Goal: Book appointment/travel/reservation

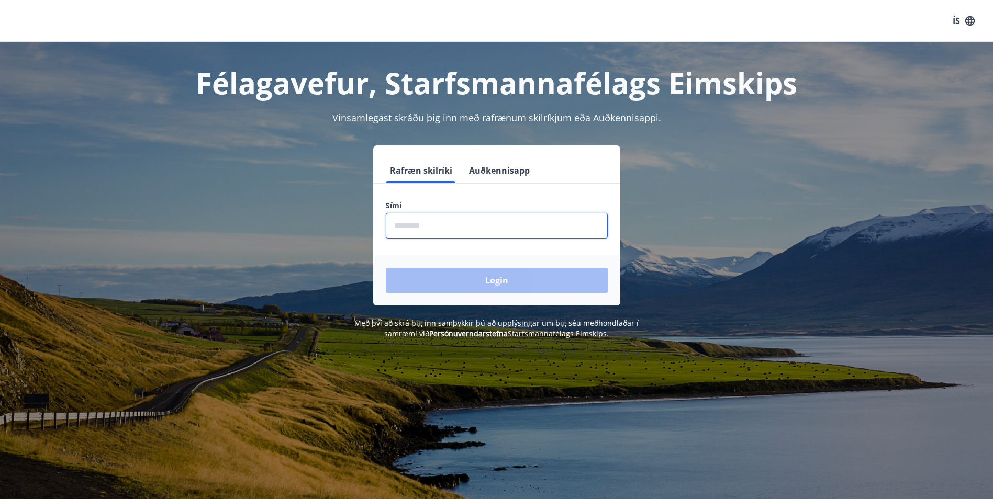
click at [424, 230] on input "phone" at bounding box center [497, 226] width 222 height 26
type input "*"
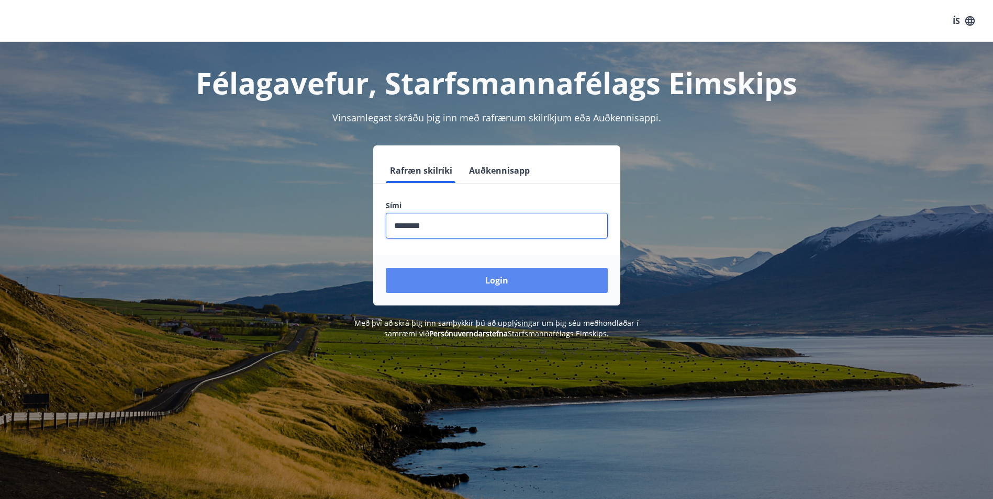
type input "********"
click at [493, 282] on button "Login" at bounding box center [497, 280] width 222 height 25
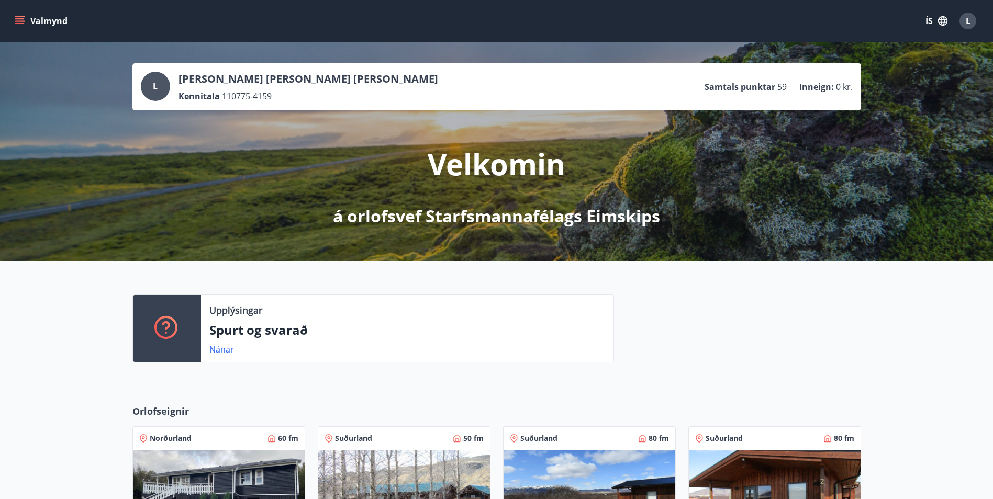
click at [33, 23] on button "Valmynd" at bounding box center [42, 21] width 59 height 19
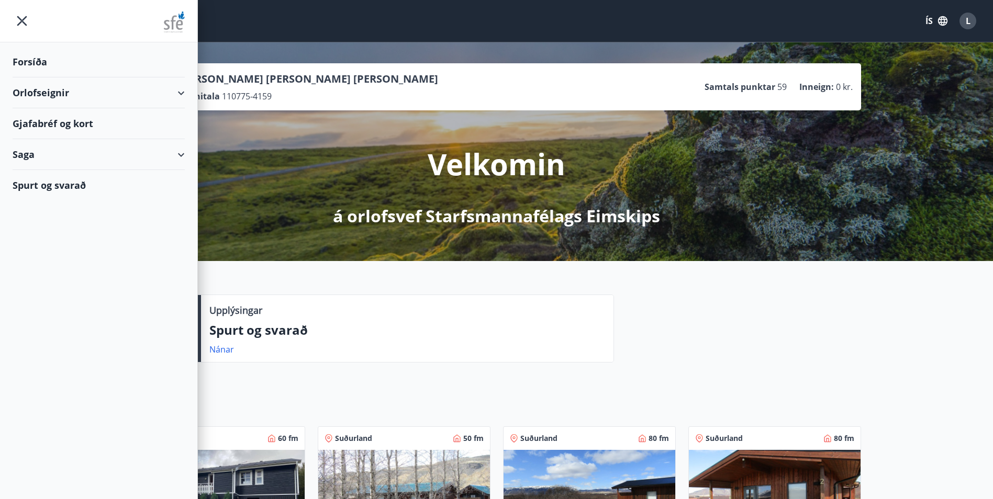
click at [116, 121] on div "Gjafabréf og kort" at bounding box center [99, 123] width 172 height 31
click at [40, 56] on div "Forsíða" at bounding box center [99, 62] width 172 height 31
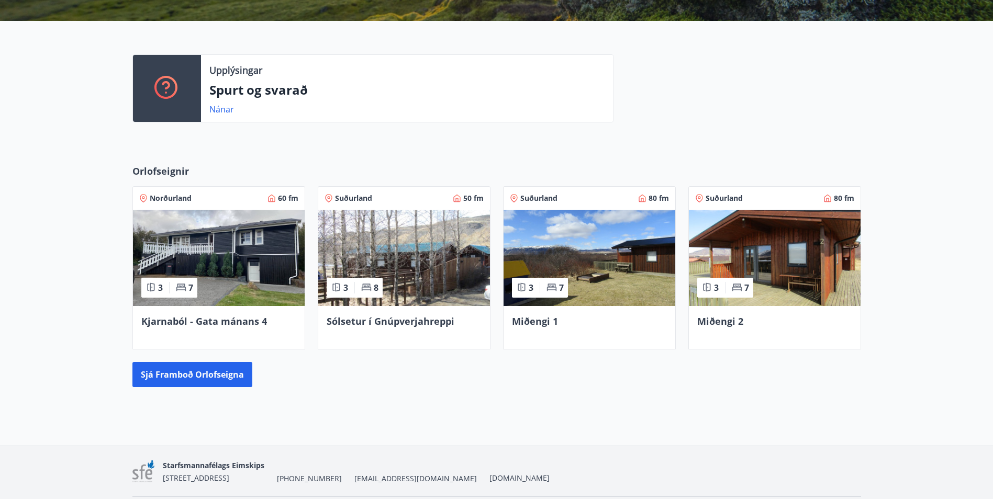
scroll to position [222, 0]
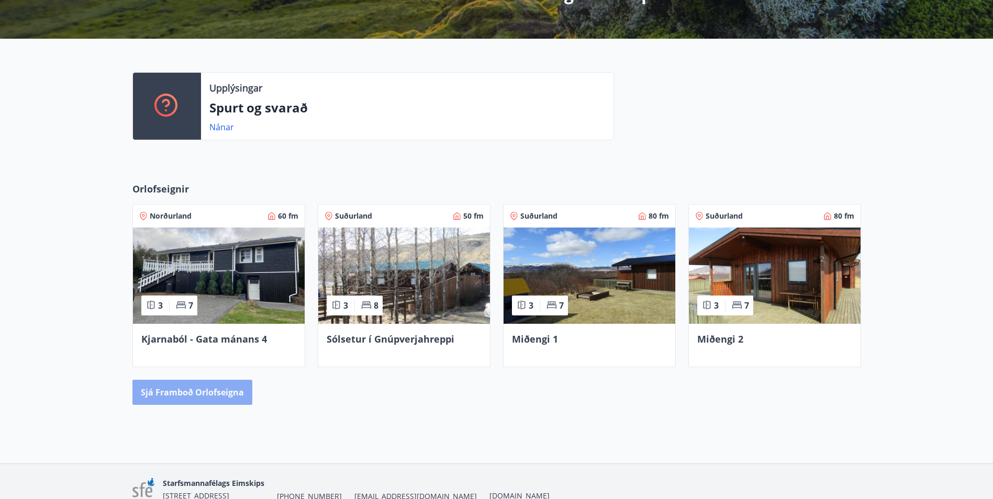
click at [207, 396] on button "Sjá framboð orlofseigna" at bounding box center [192, 392] width 120 height 25
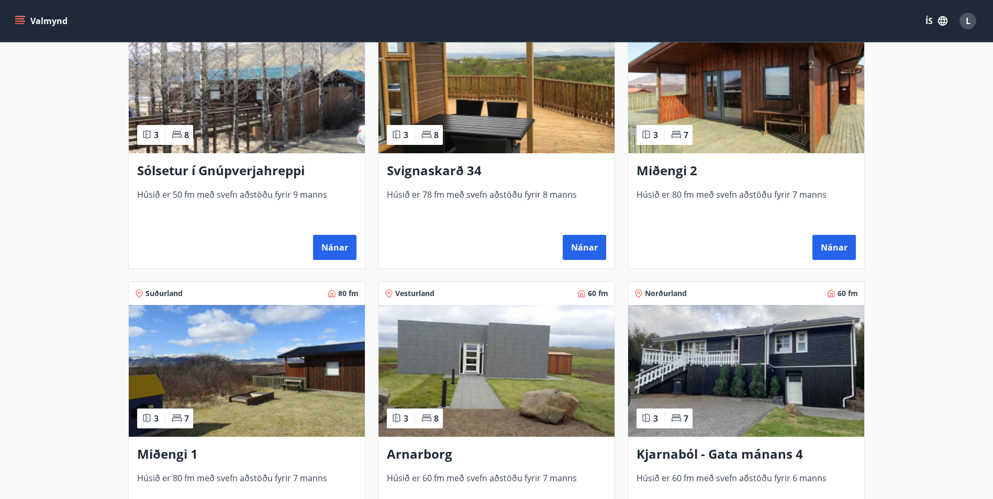
scroll to position [105, 0]
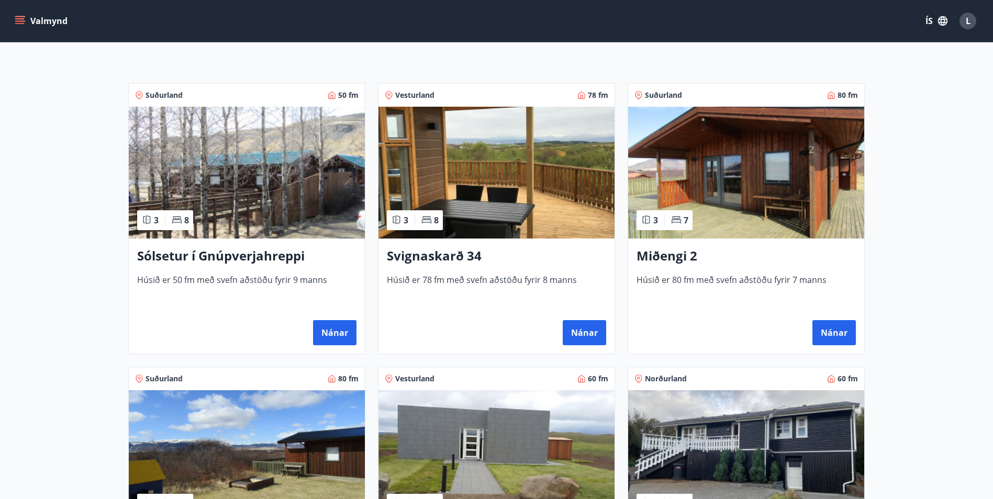
click at [665, 256] on h3 "Miðengi 2" at bounding box center [745, 256] width 219 height 19
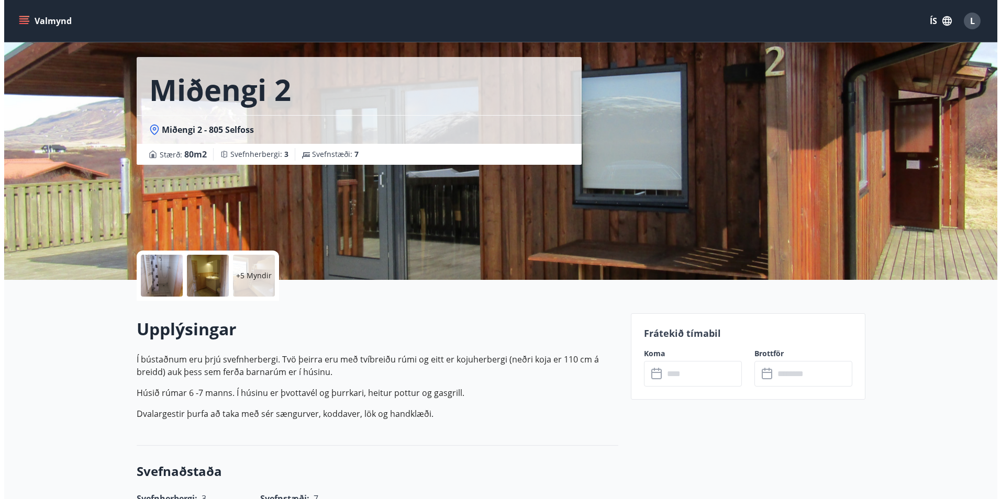
scroll to position [52, 0]
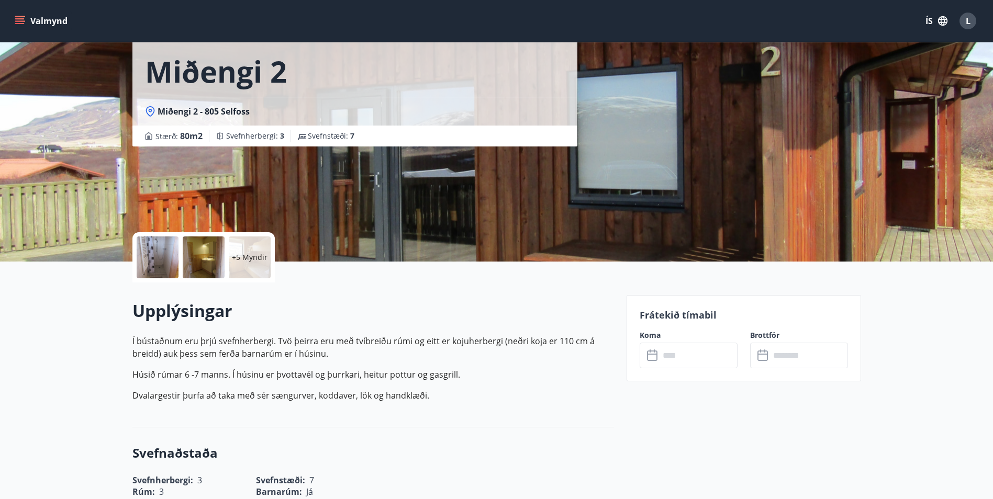
click at [199, 250] on div at bounding box center [204, 258] width 42 height 42
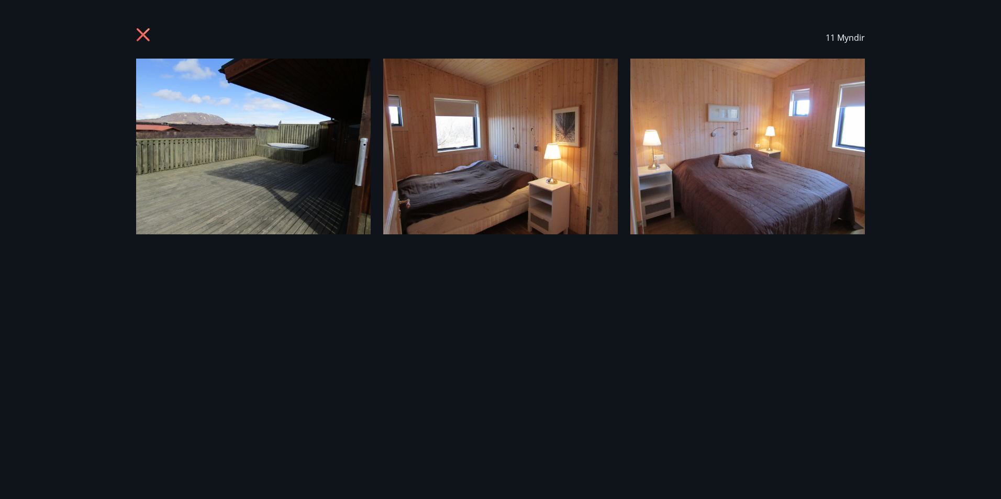
click at [877, 261] on div "11 Myndir" at bounding box center [501, 250] width 754 height 466
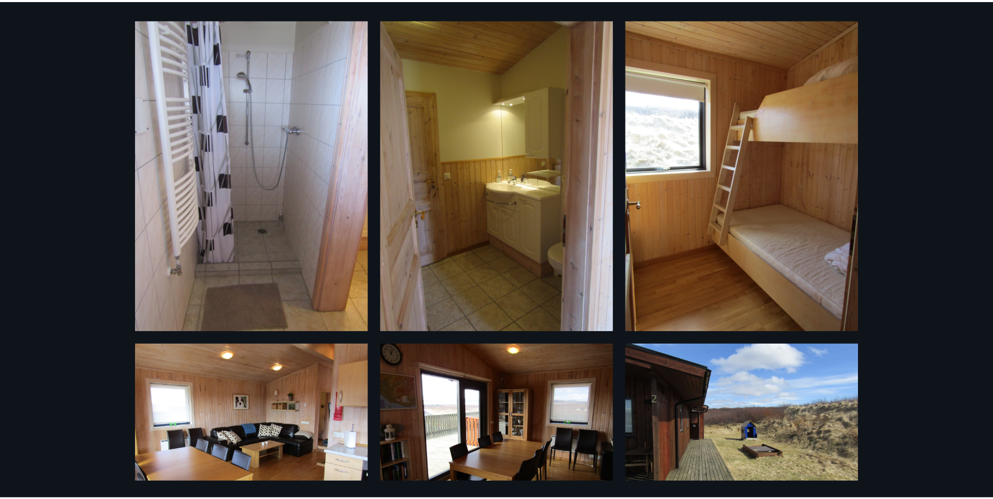
scroll to position [209, 0]
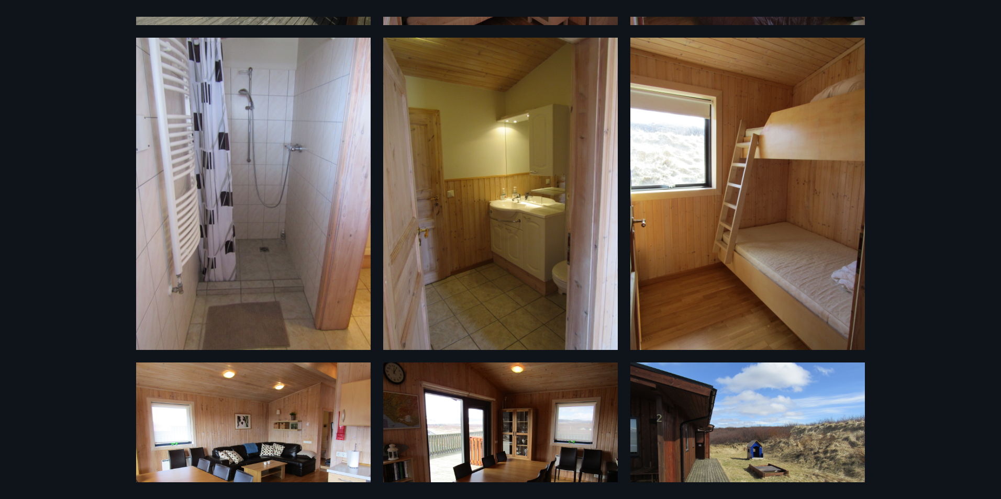
click at [923, 151] on div "11 Myndir" at bounding box center [500, 249] width 1001 height 499
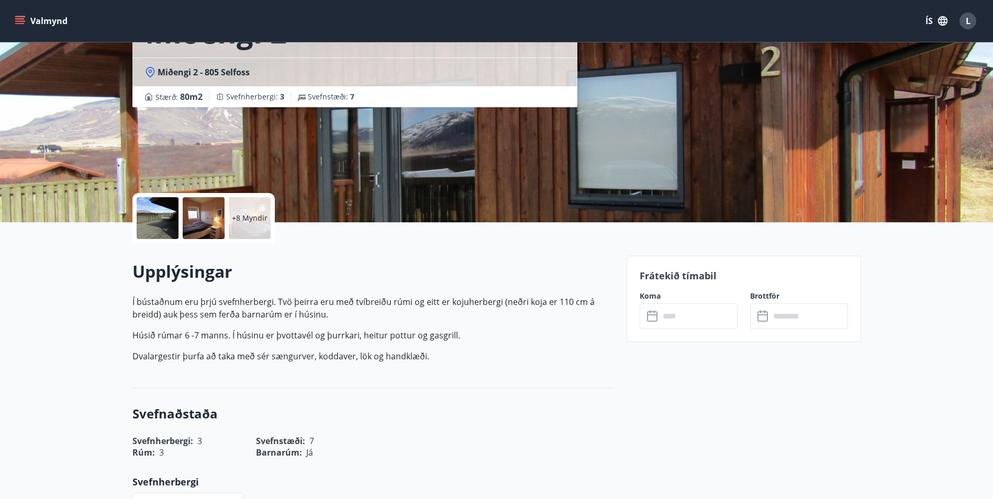
scroll to position [0, 0]
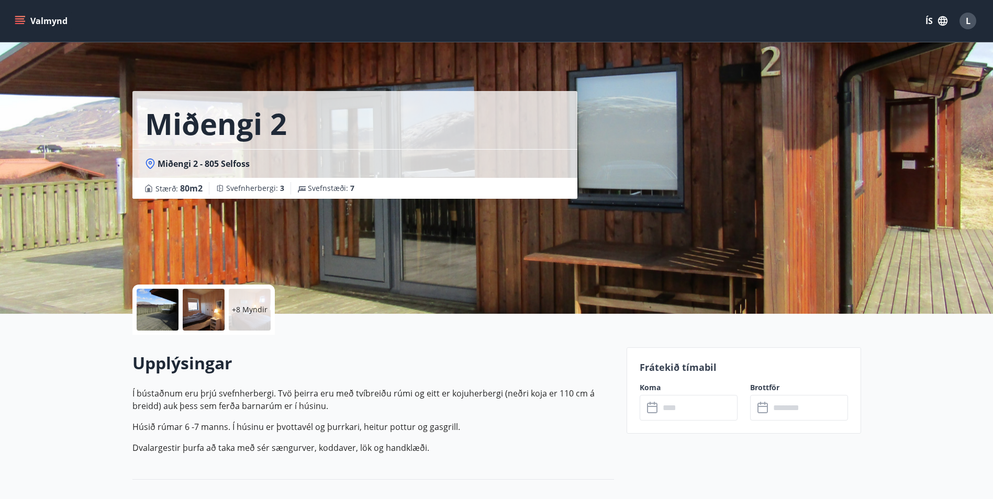
click at [680, 410] on input "text" at bounding box center [698, 408] width 78 height 26
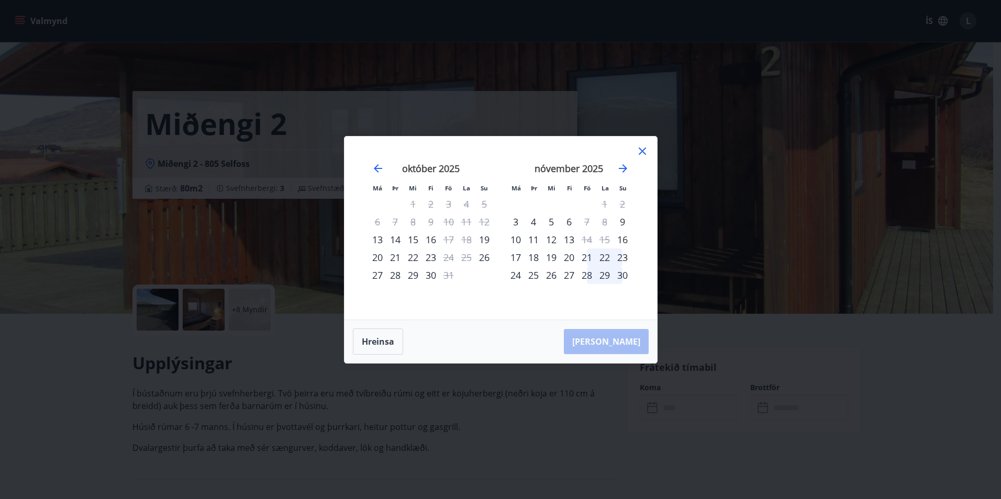
click at [581, 257] on div "21" at bounding box center [587, 258] width 18 height 18
click at [623, 261] on div "23" at bounding box center [622, 258] width 18 height 18
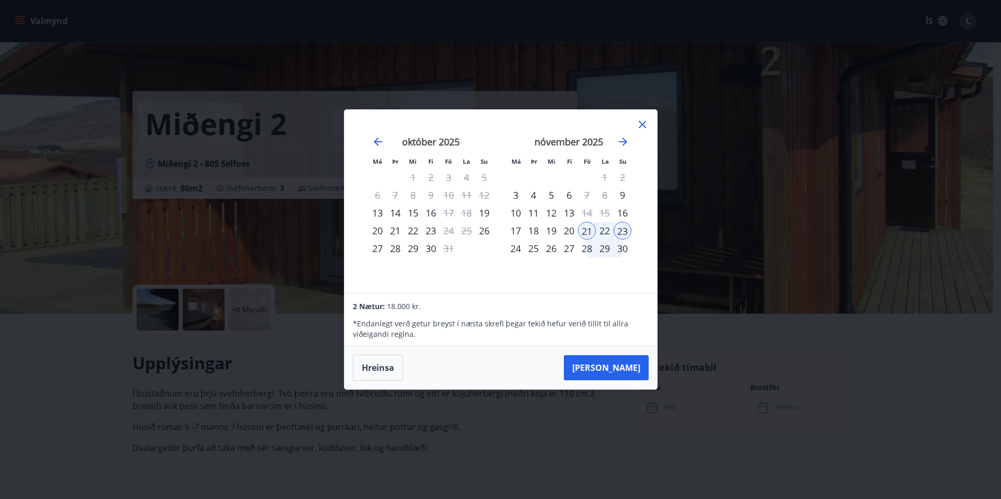
click at [384, 307] on span "2 Nætur:" at bounding box center [369, 306] width 32 height 10
drag, startPoint x: 387, startPoint y: 307, endPoint x: 420, endPoint y: 302, distance: 32.8
click at [420, 302] on span "18.000 kr." at bounding box center [404, 306] width 34 height 10
drag, startPoint x: 420, startPoint y: 302, endPoint x: 399, endPoint y: 312, distance: 23.4
click at [399, 312] on div "* Endanlegt verð getur breyst í næsta skrefi þegar tekið hefur [PERSON_NAME] ti…" at bounding box center [500, 325] width 295 height 27
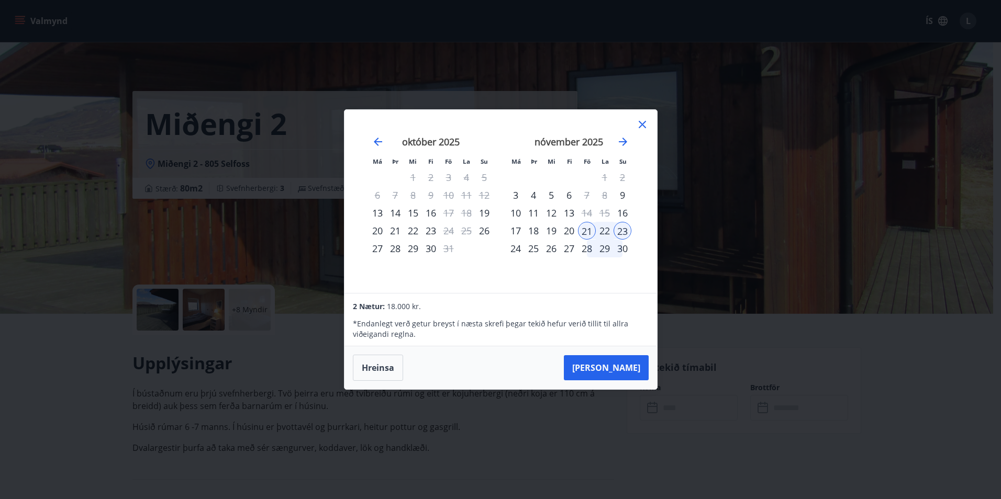
click at [641, 121] on icon at bounding box center [642, 124] width 13 height 13
